Goal: Information Seeking & Learning: Learn about a topic

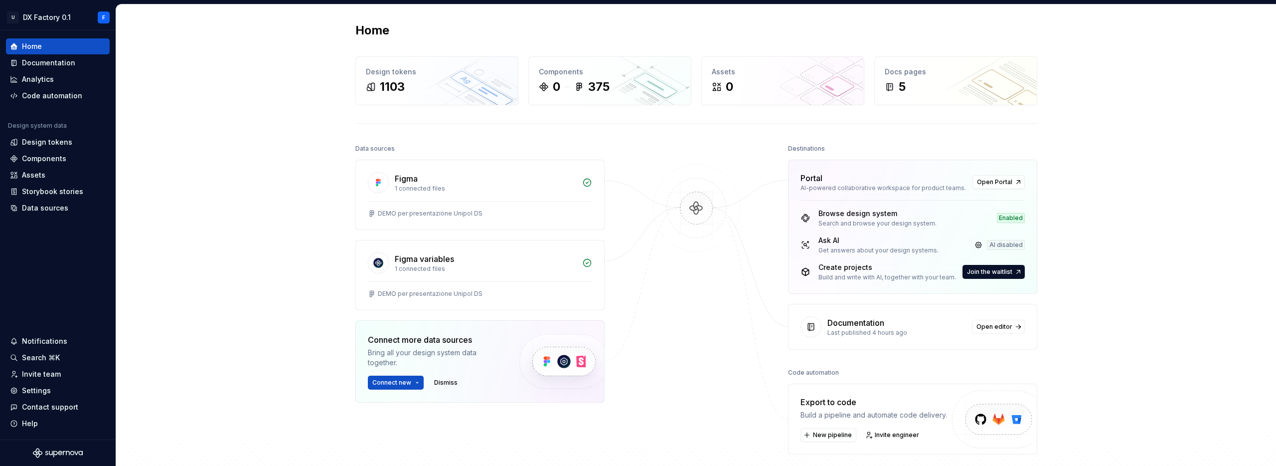
click at [1101, 219] on div "Home Design tokens 1103 Components 0 375 Assets 0 Docs pages 5 Data sources Fig…" at bounding box center [696, 258] width 1160 height 508
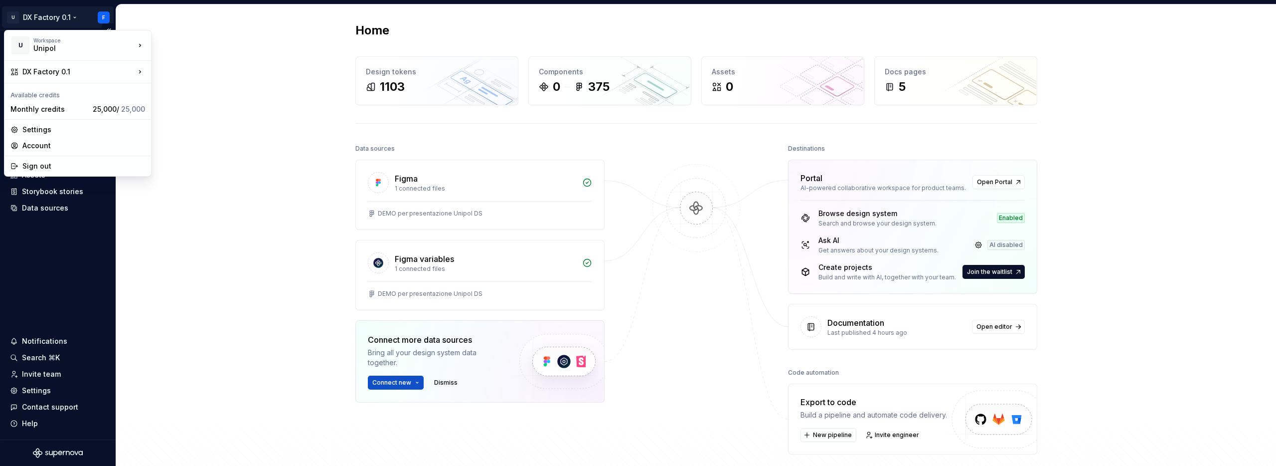
click at [73, 19] on html "U DX Factory 0.1 F Home Documentation Analytics Code automation Design system d…" at bounding box center [638, 233] width 1276 height 466
click at [168, 88] on div "[DOMAIN_NAME]" at bounding box center [211, 90] width 86 height 10
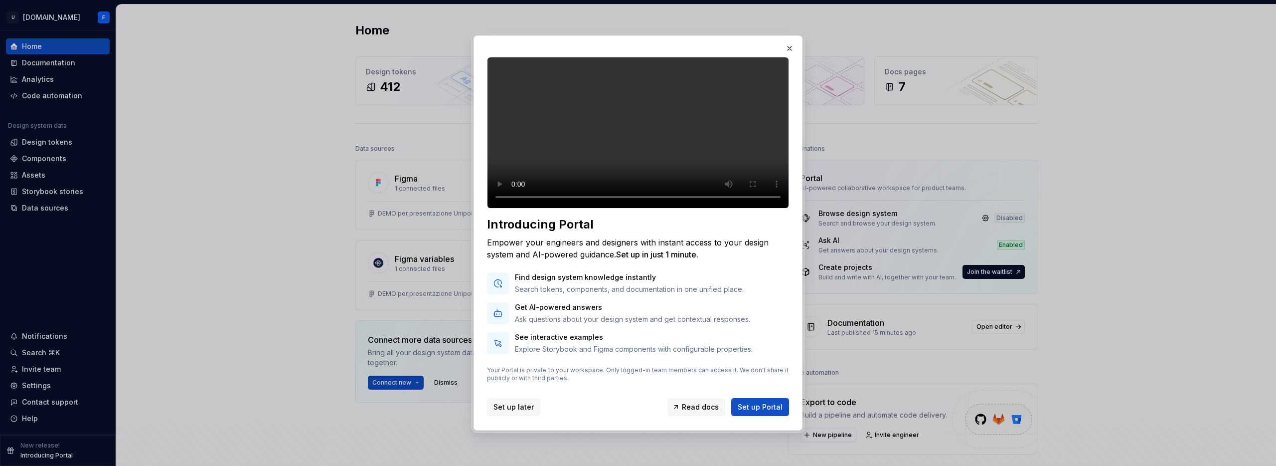
click at [516, 412] on span "Set up later" at bounding box center [514, 407] width 40 height 10
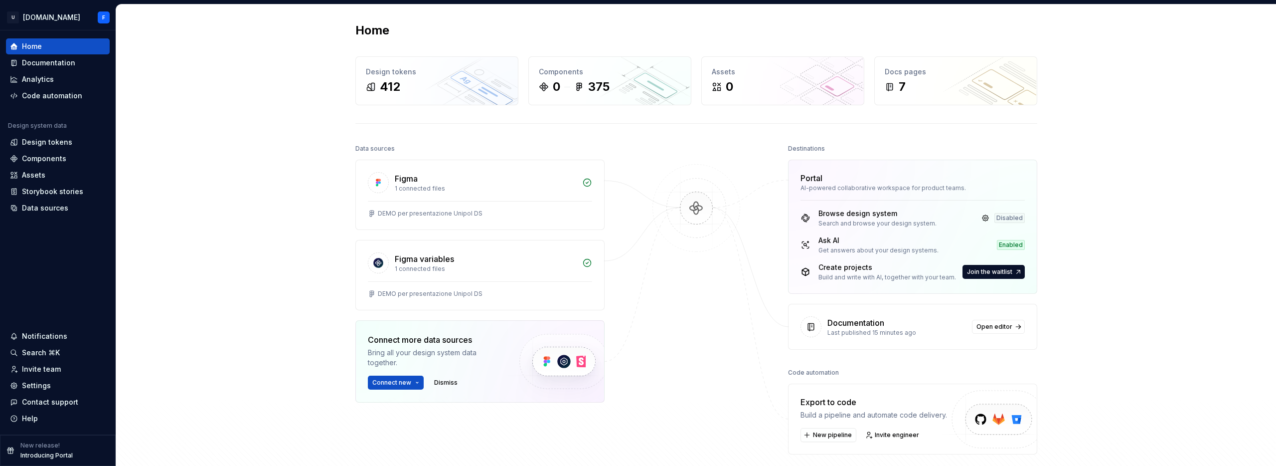
click at [702, 296] on div at bounding box center [697, 298] width 100 height 313
click at [54, 61] on div "Documentation" at bounding box center [48, 63] width 53 height 10
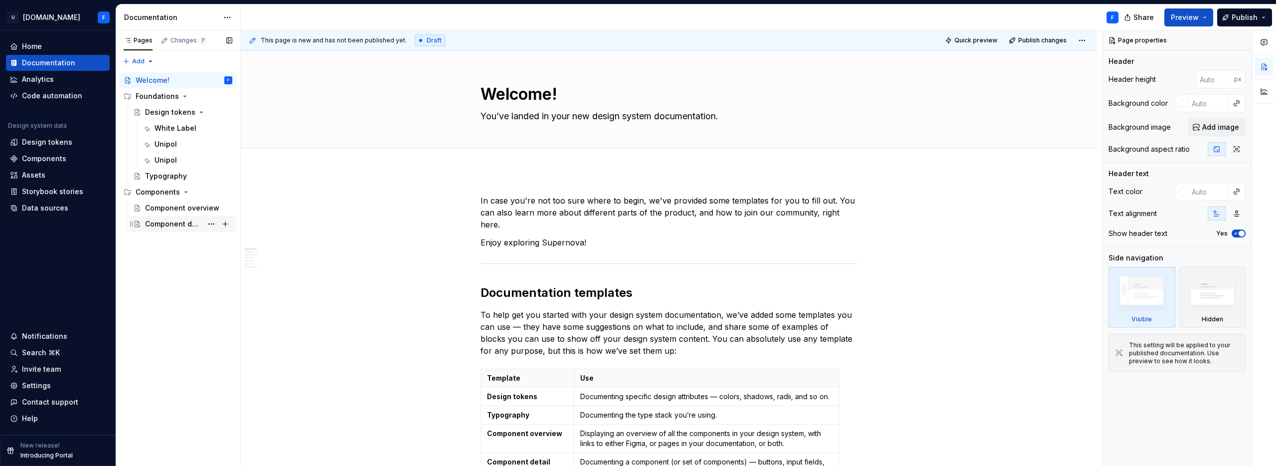
click at [174, 223] on div "Component detail" at bounding box center [173, 224] width 57 height 10
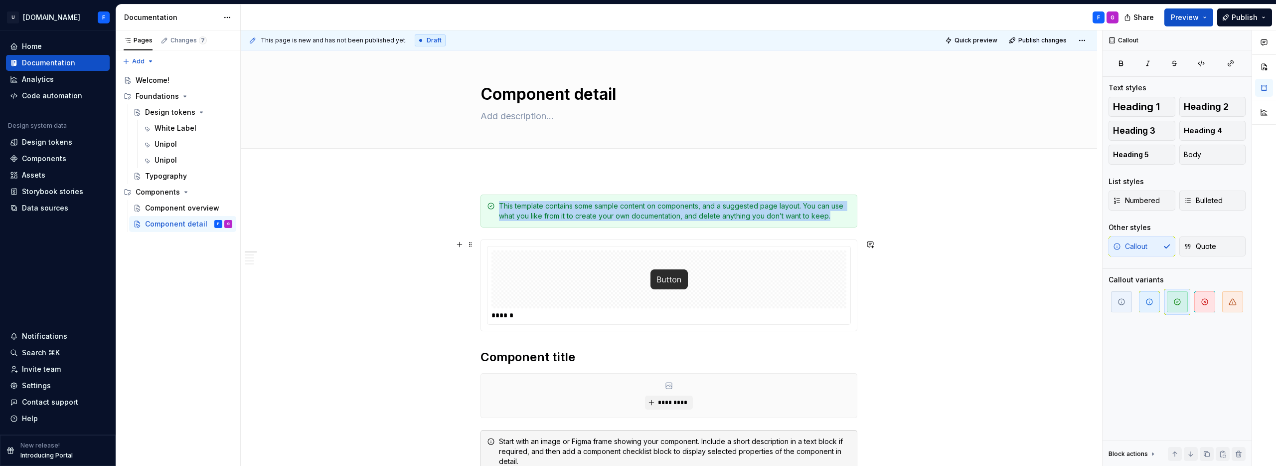
click at [726, 277] on div at bounding box center [669, 279] width 355 height 58
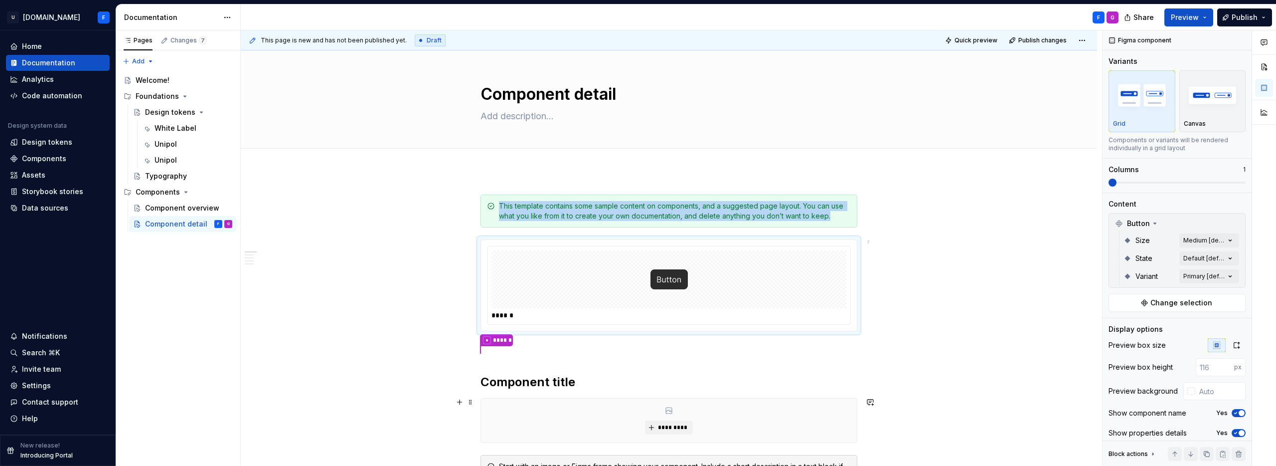
type textarea "*"
click at [40, 144] on div "Design tokens" at bounding box center [47, 142] width 50 height 10
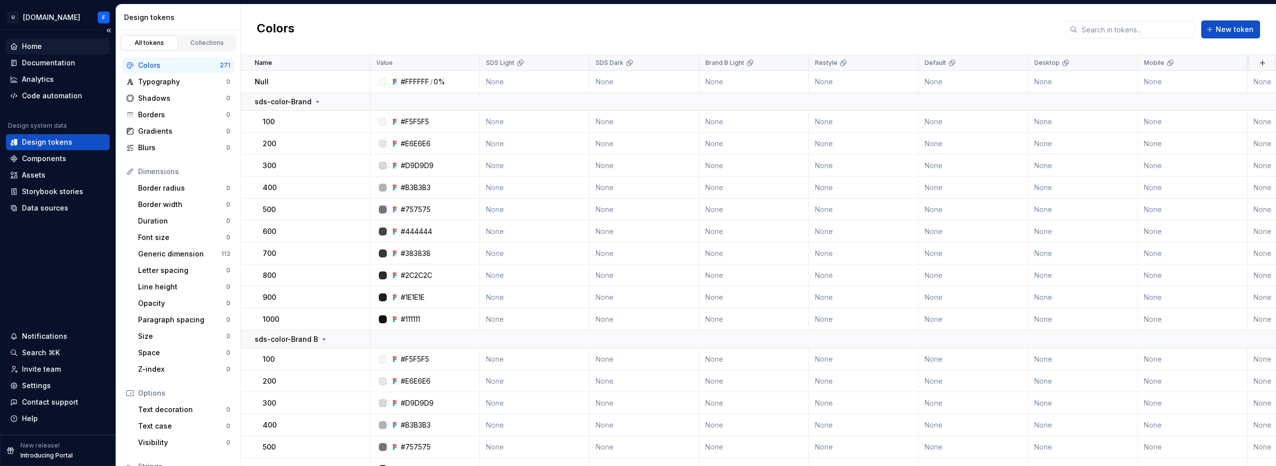
click at [39, 47] on div "Home" at bounding box center [32, 46] width 20 height 10
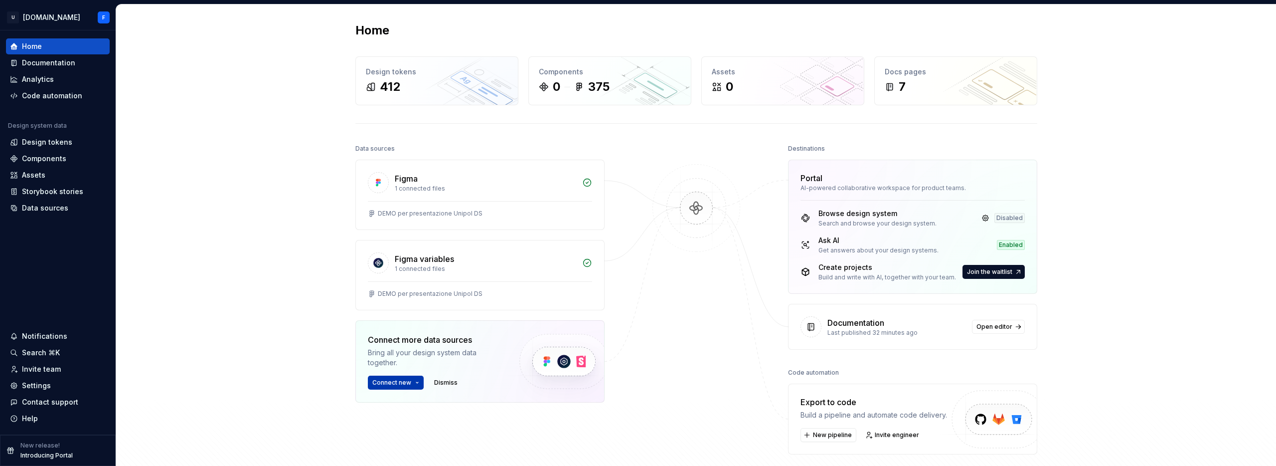
click at [395, 381] on span "Connect new" at bounding box center [391, 382] width 39 height 8
click at [244, 273] on div "Home Design tokens 412 Components 0 375 Assets 0 Docs pages 7 Data sources Figm…" at bounding box center [696, 258] width 1160 height 508
click at [58, 15] on html "U [DOMAIN_NAME] F Home Documentation Analytics Code automation Design system da…" at bounding box center [638, 233] width 1276 height 466
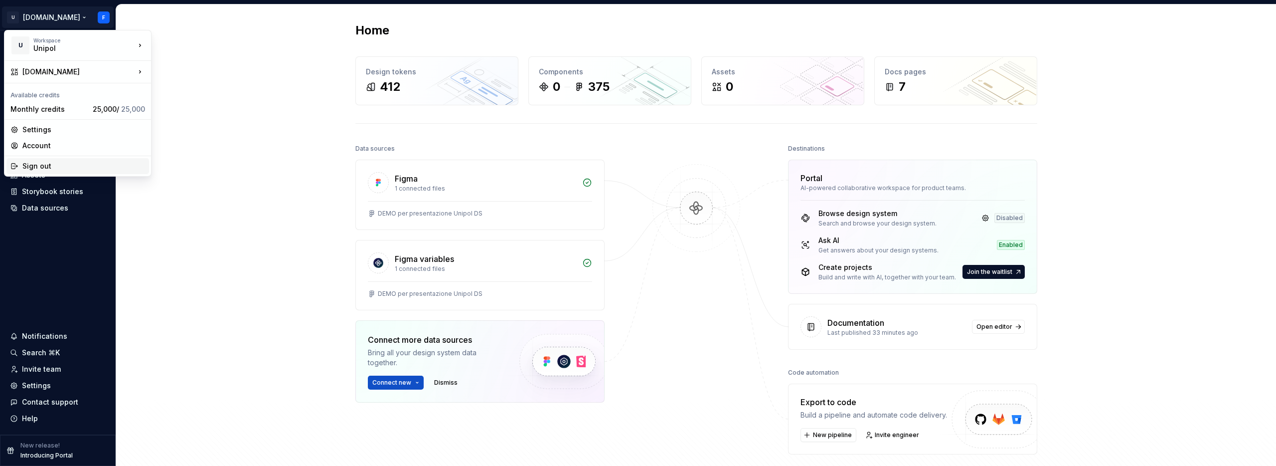
click at [39, 169] on div "Sign out" at bounding box center [83, 166] width 123 height 10
